Goal: Task Accomplishment & Management: Use online tool/utility

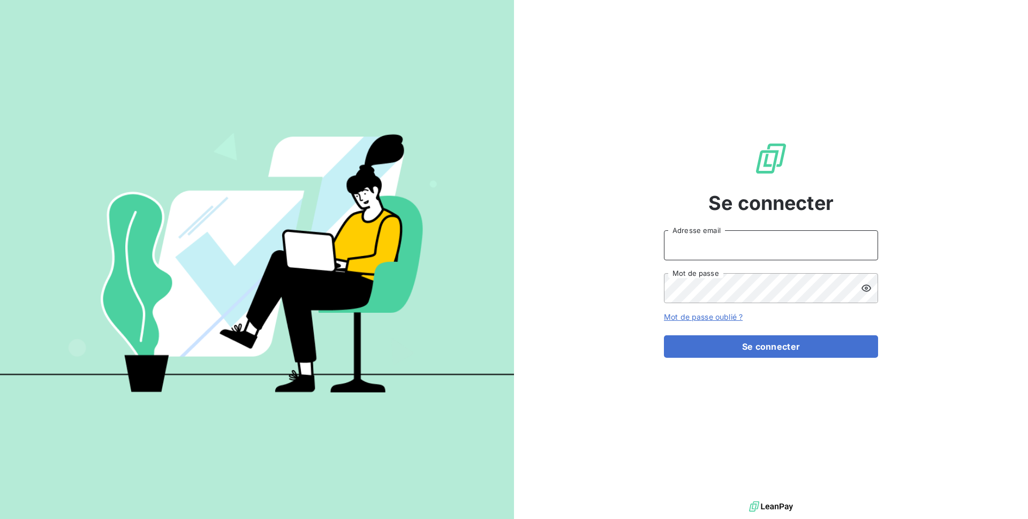
type input "[EMAIL_ADDRESS][DOMAIN_NAME]"
click at [758, 360] on div "Se connecter [EMAIL_ADDRESS][DOMAIN_NAME] Adresse email Mot de passe Mot de pas…" at bounding box center [771, 249] width 214 height 498
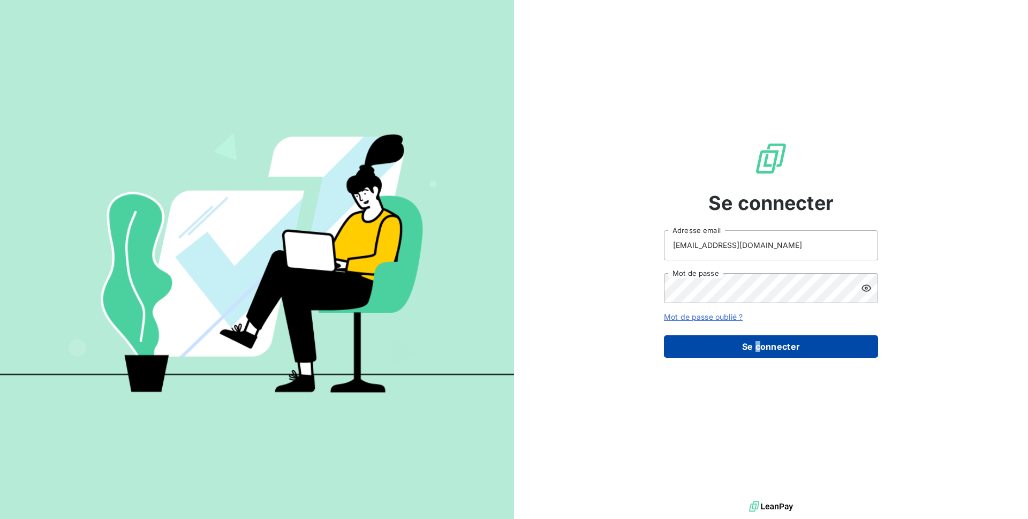
click at [764, 346] on button "Se connecter" at bounding box center [771, 346] width 214 height 22
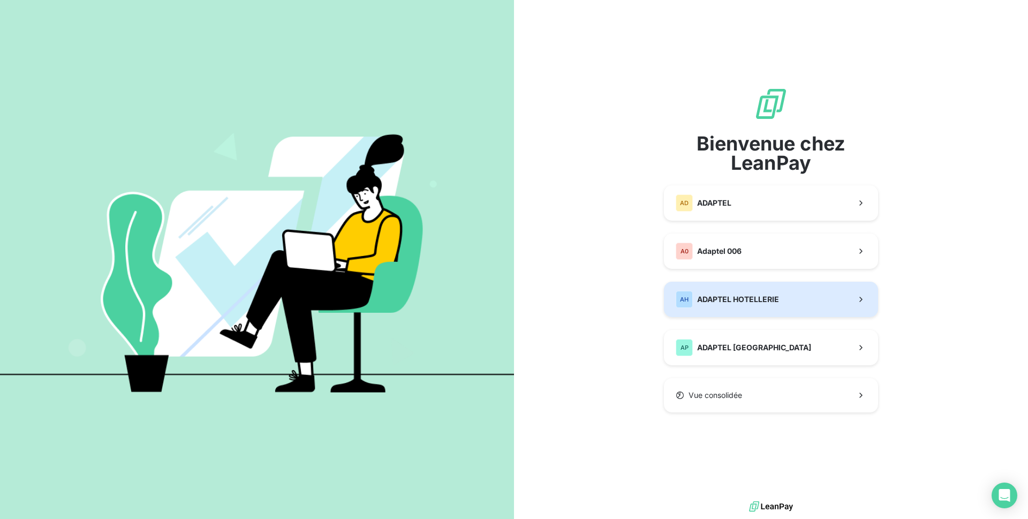
click at [736, 304] on span "ADAPTEL HOTELLERIE" at bounding box center [738, 299] width 82 height 11
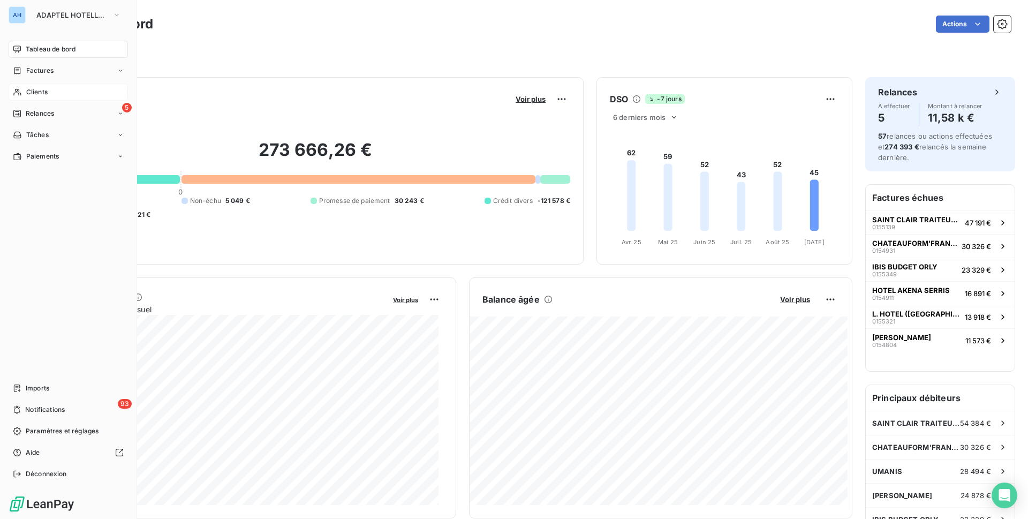
click at [44, 93] on span "Clients" at bounding box center [36, 92] width 21 height 10
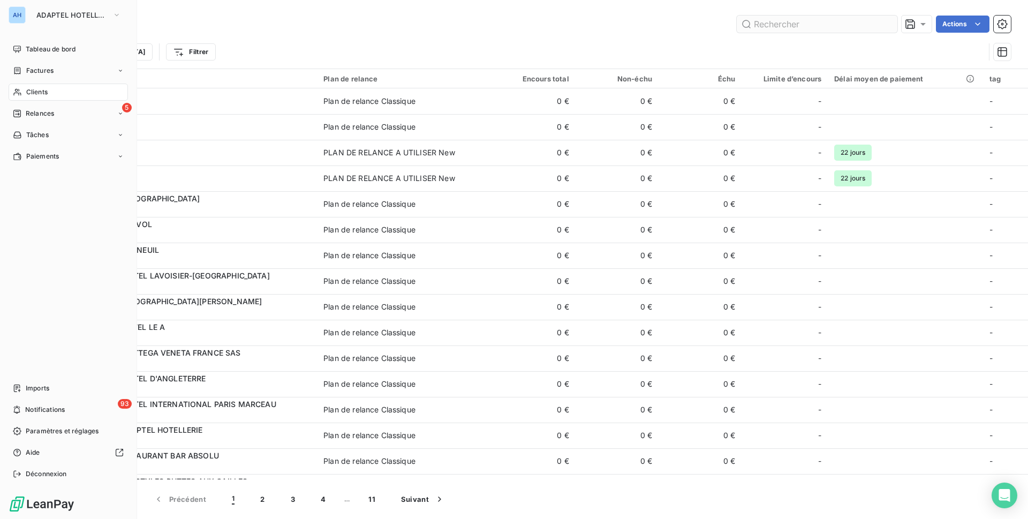
click at [875, 27] on input "text" at bounding box center [817, 24] width 161 height 17
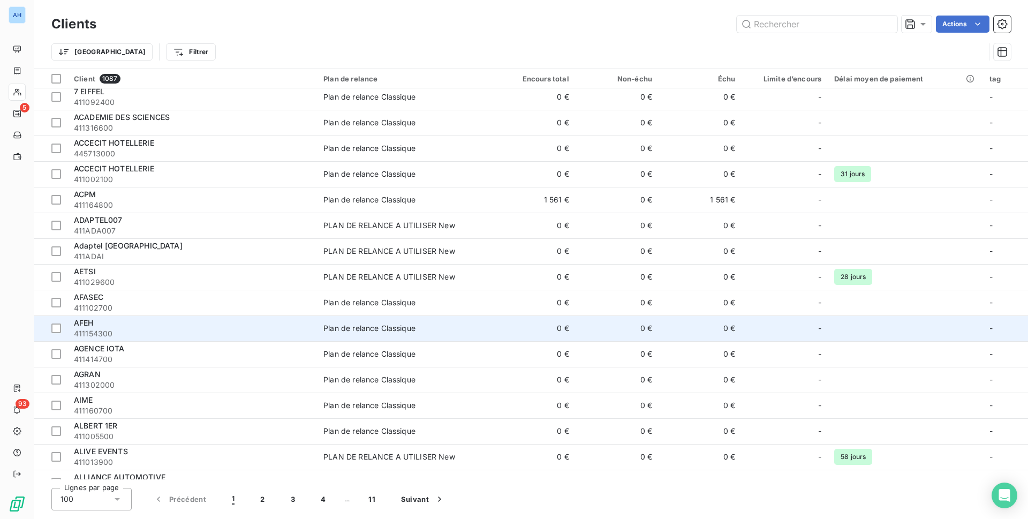
scroll to position [1606, 0]
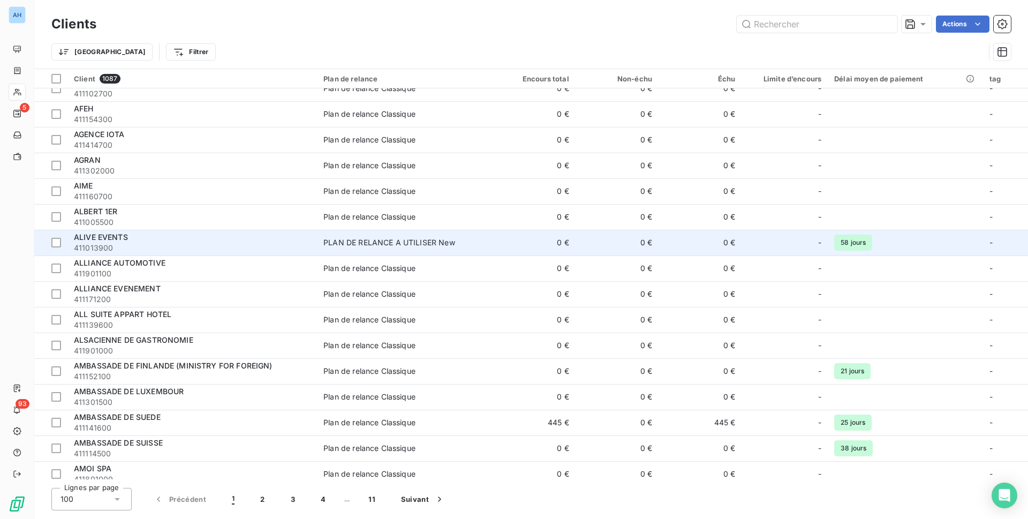
click at [561, 253] on td "0 €" at bounding box center [533, 243] width 83 height 26
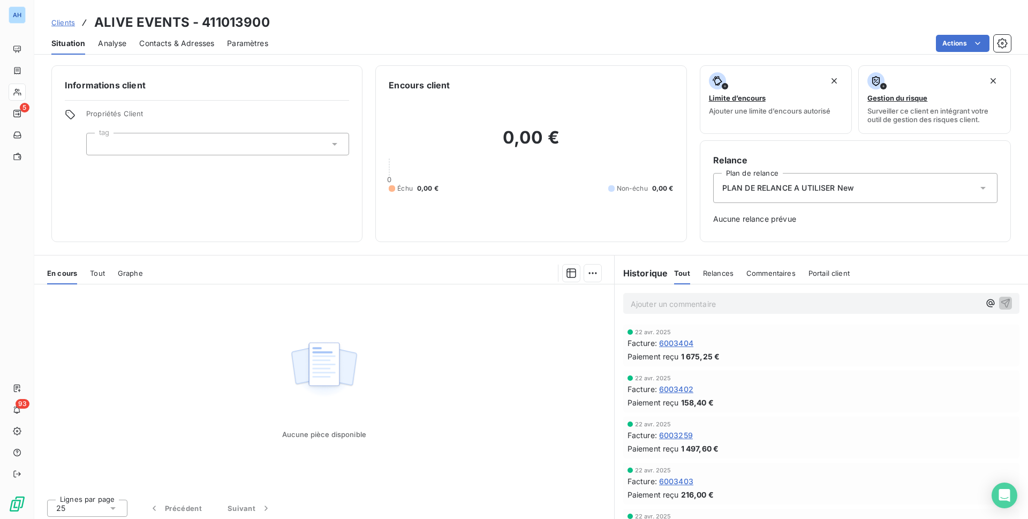
click at [679, 345] on span "6003404" at bounding box center [676, 342] width 34 height 11
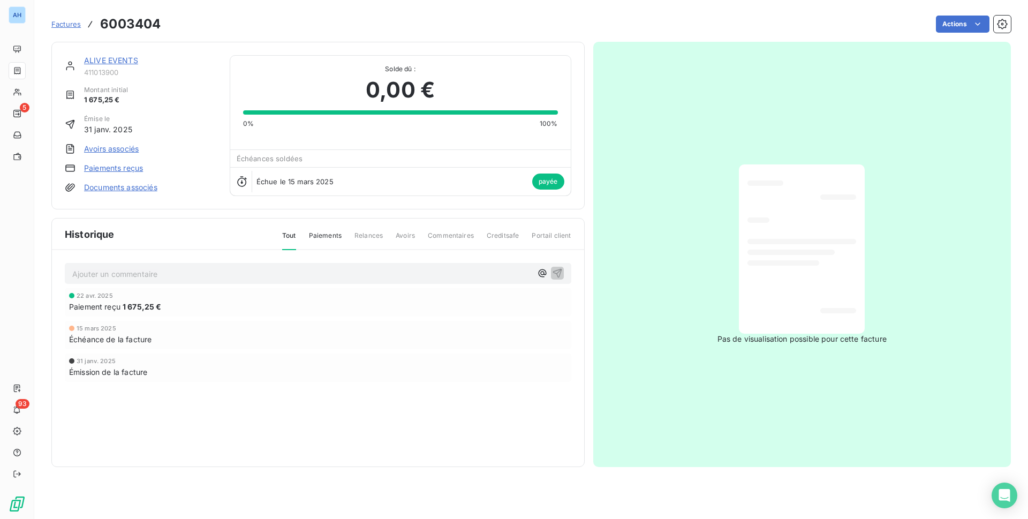
click at [790, 324] on div at bounding box center [801, 249] width 109 height 152
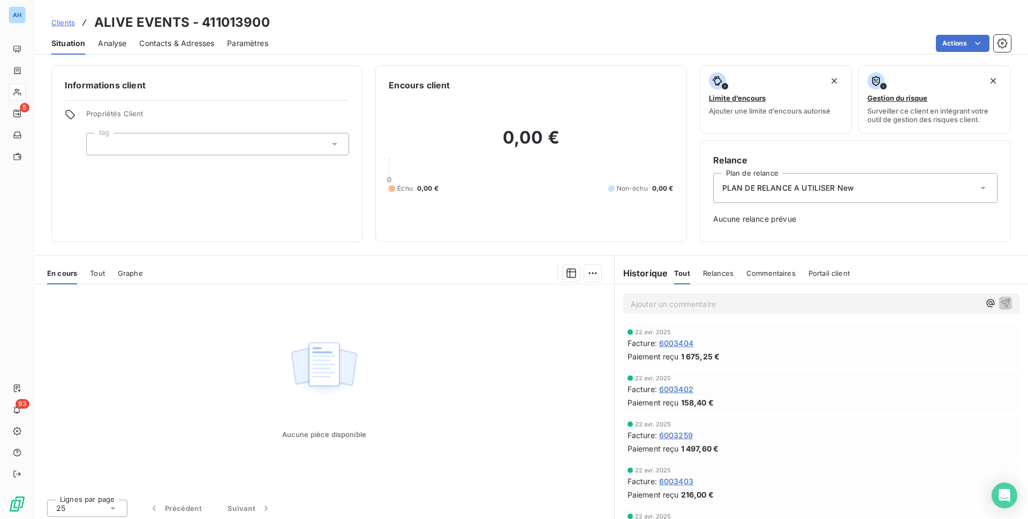
scroll to position [214, 0]
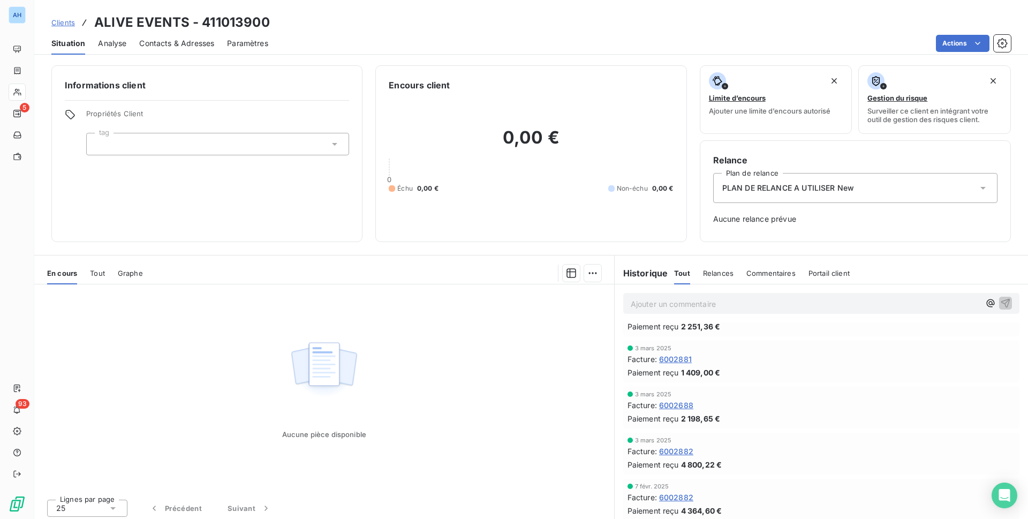
click at [673, 406] on span "6002688" at bounding box center [676, 404] width 34 height 11
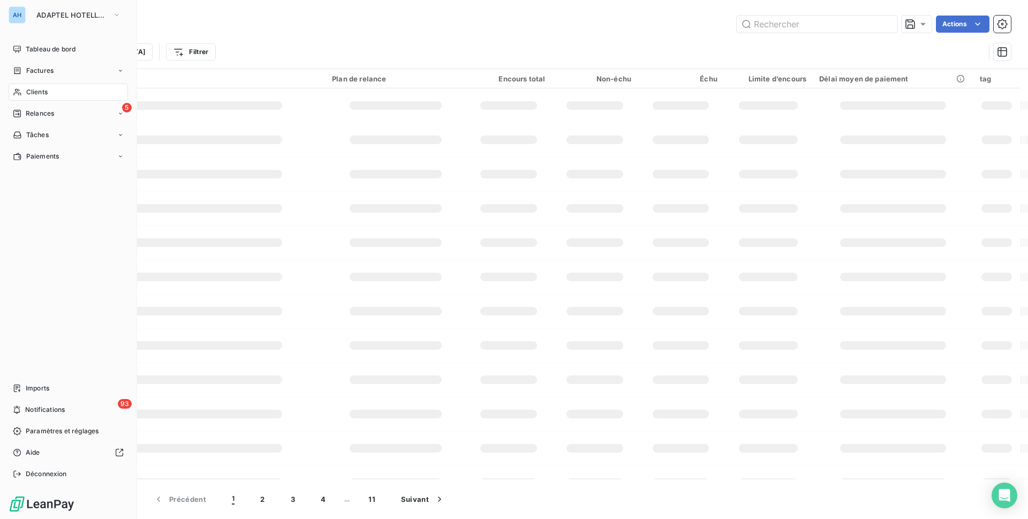
click at [18, 95] on icon at bounding box center [17, 92] width 9 height 9
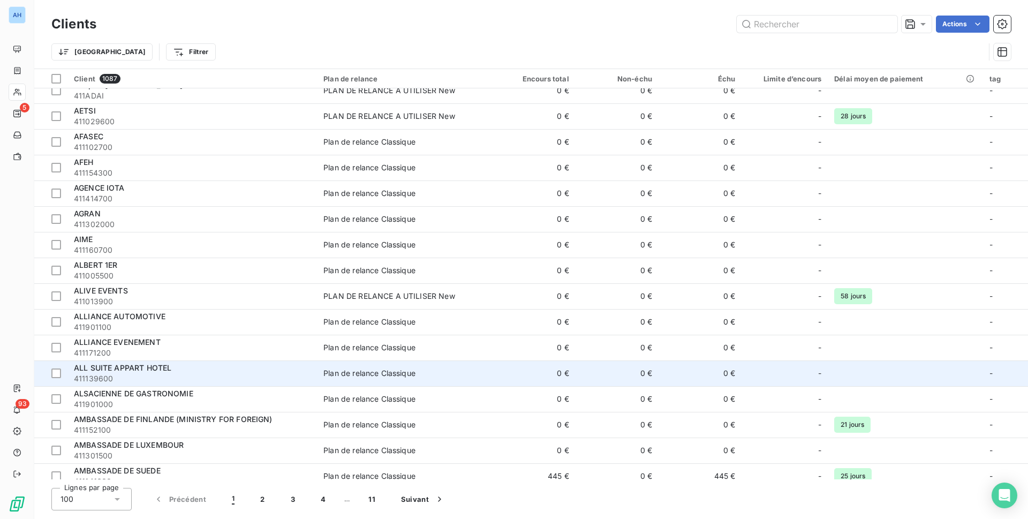
scroll to position [1445, 0]
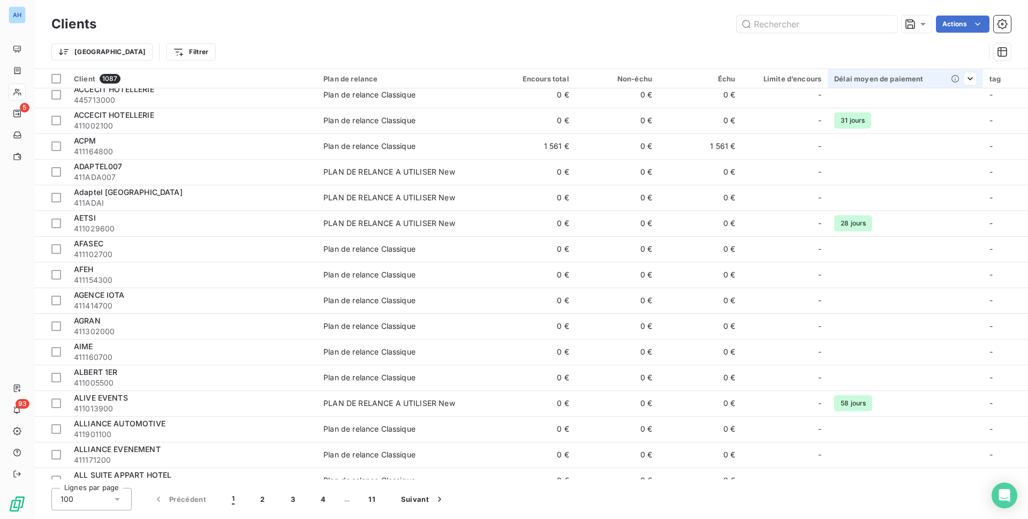
click at [865, 84] on th "Délai moyen de paiement" at bounding box center [905, 78] width 155 height 19
click at [908, 128] on span "Trier par ordre décroissant" at bounding box center [915, 124] width 95 height 11
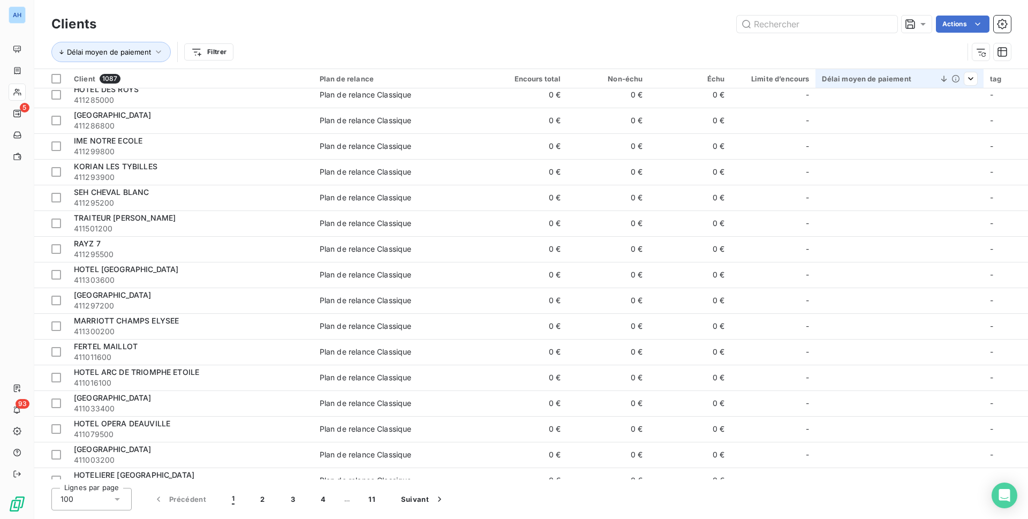
click at [955, 84] on div at bounding box center [953, 78] width 47 height 13
click at [941, 79] on icon at bounding box center [943, 78] width 11 height 11
click at [863, 83] on th "Délai moyen de paiement" at bounding box center [899, 78] width 168 height 19
click at [882, 78] on div "Délai moyen de paiement" at bounding box center [899, 78] width 155 height 9
click at [853, 96] on span "Trier par ordre croissant" at bounding box center [873, 101] width 86 height 11
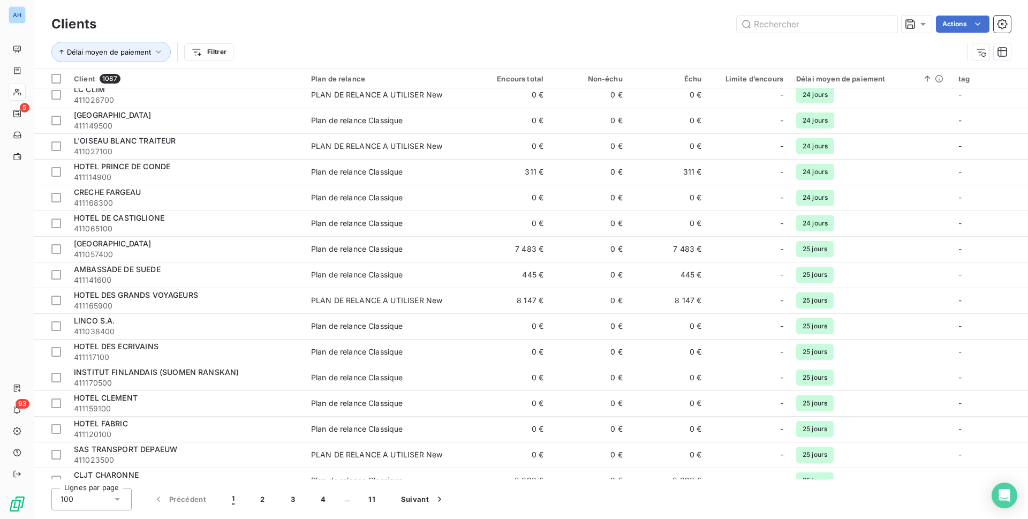
click at [784, 47] on div "Délai moyen de paiement Filtrer" at bounding box center [507, 52] width 912 height 20
click at [489, 66] on div "Délai moyen de paiement Filtrer" at bounding box center [530, 51] width 959 height 33
